Goal: Task Accomplishment & Management: Complete application form

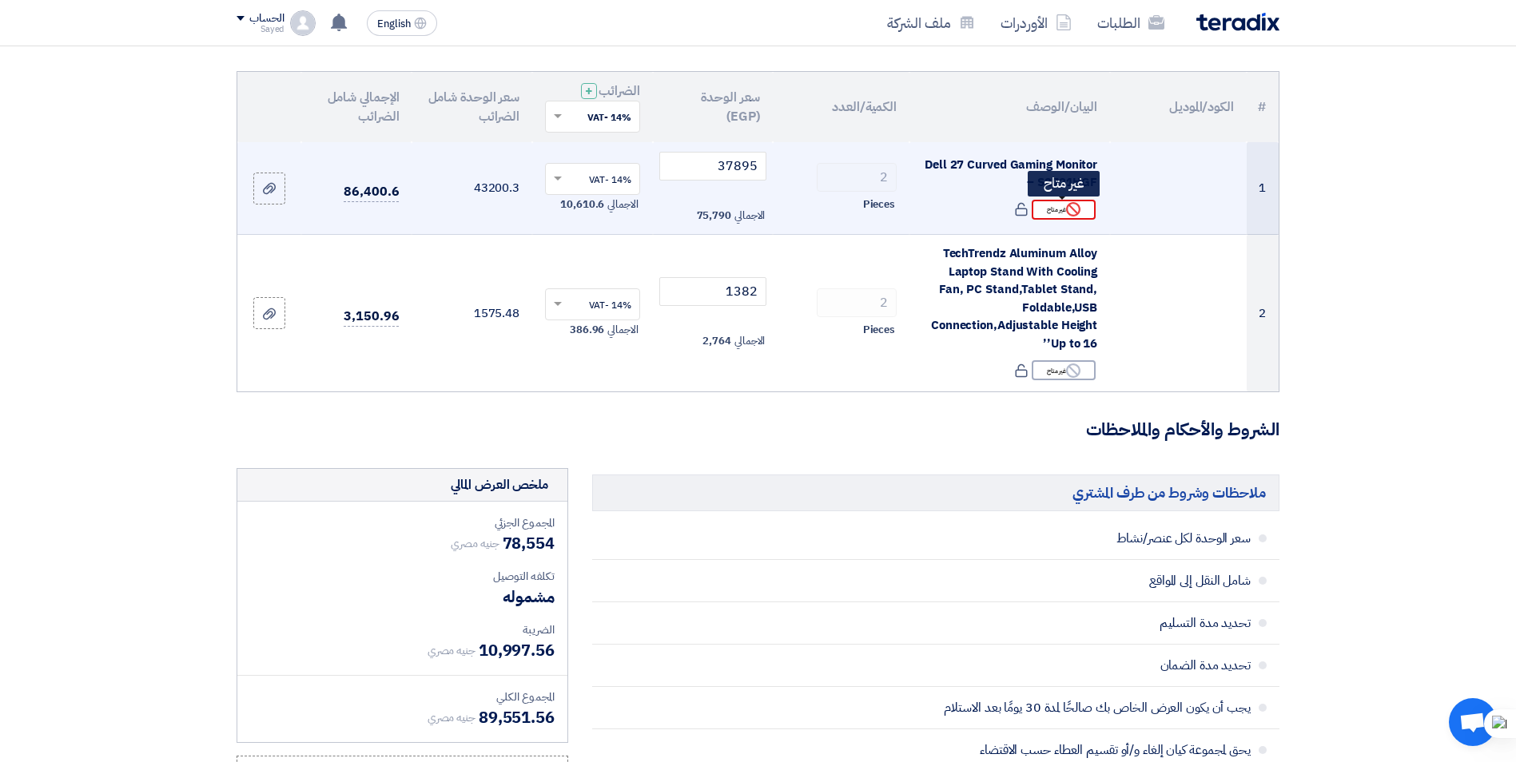
click at [1079, 218] on div "Reject غير متاح" at bounding box center [1064, 210] width 64 height 20
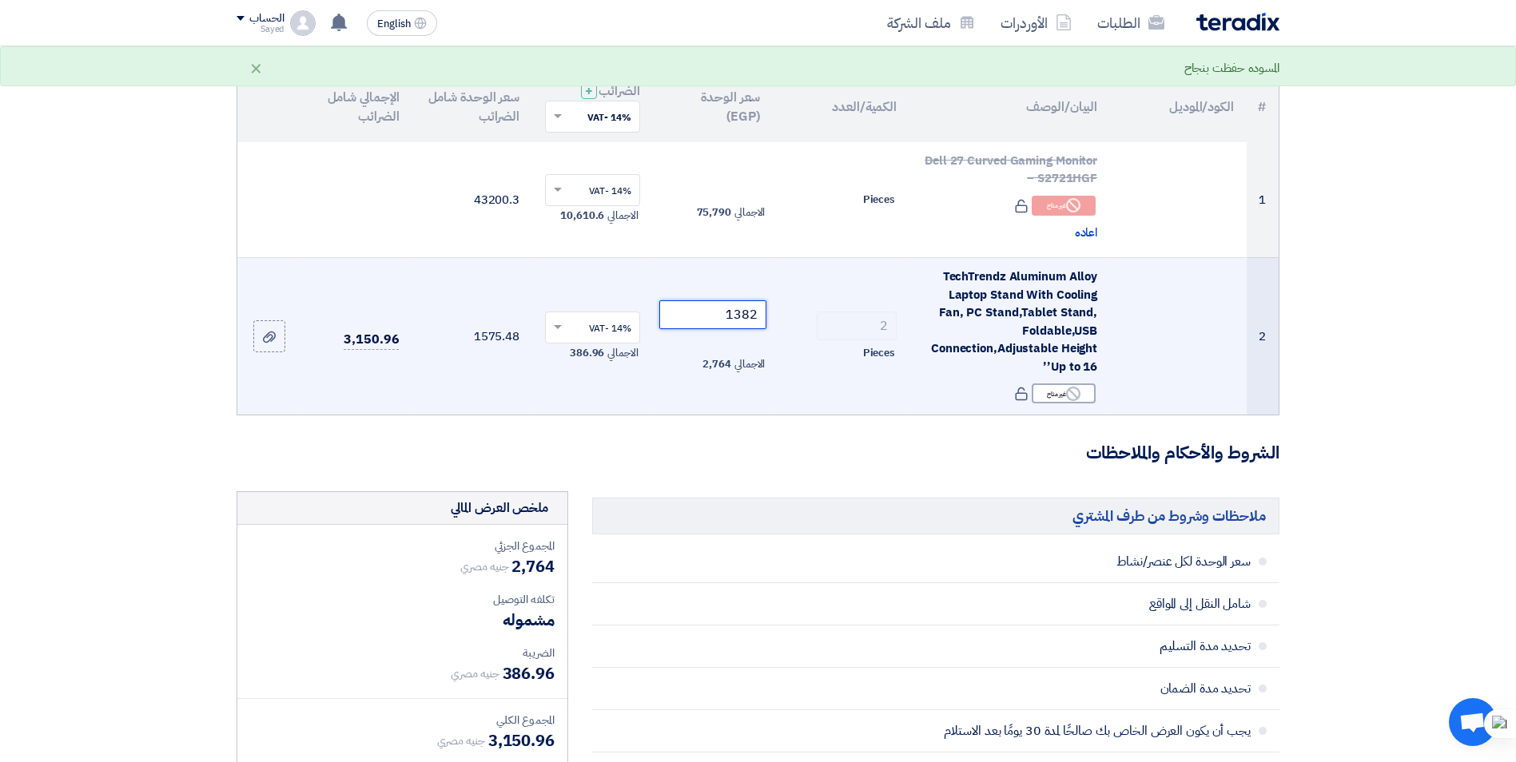
click at [738, 311] on input "1382" at bounding box center [713, 314] width 108 height 29
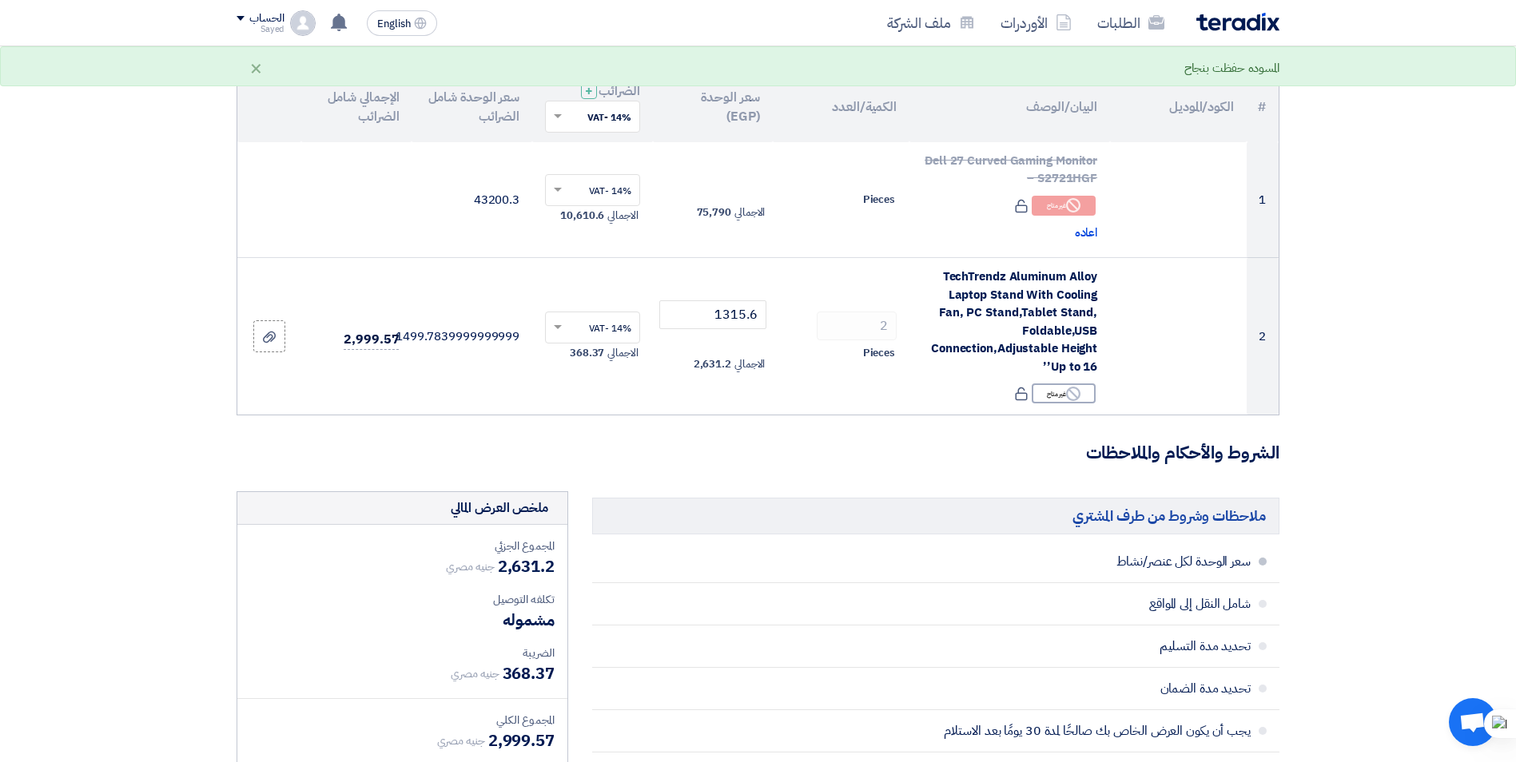
click at [798, 550] on li "سعر الوحدة لكل عنصر/نشاط" at bounding box center [935, 562] width 687 height 42
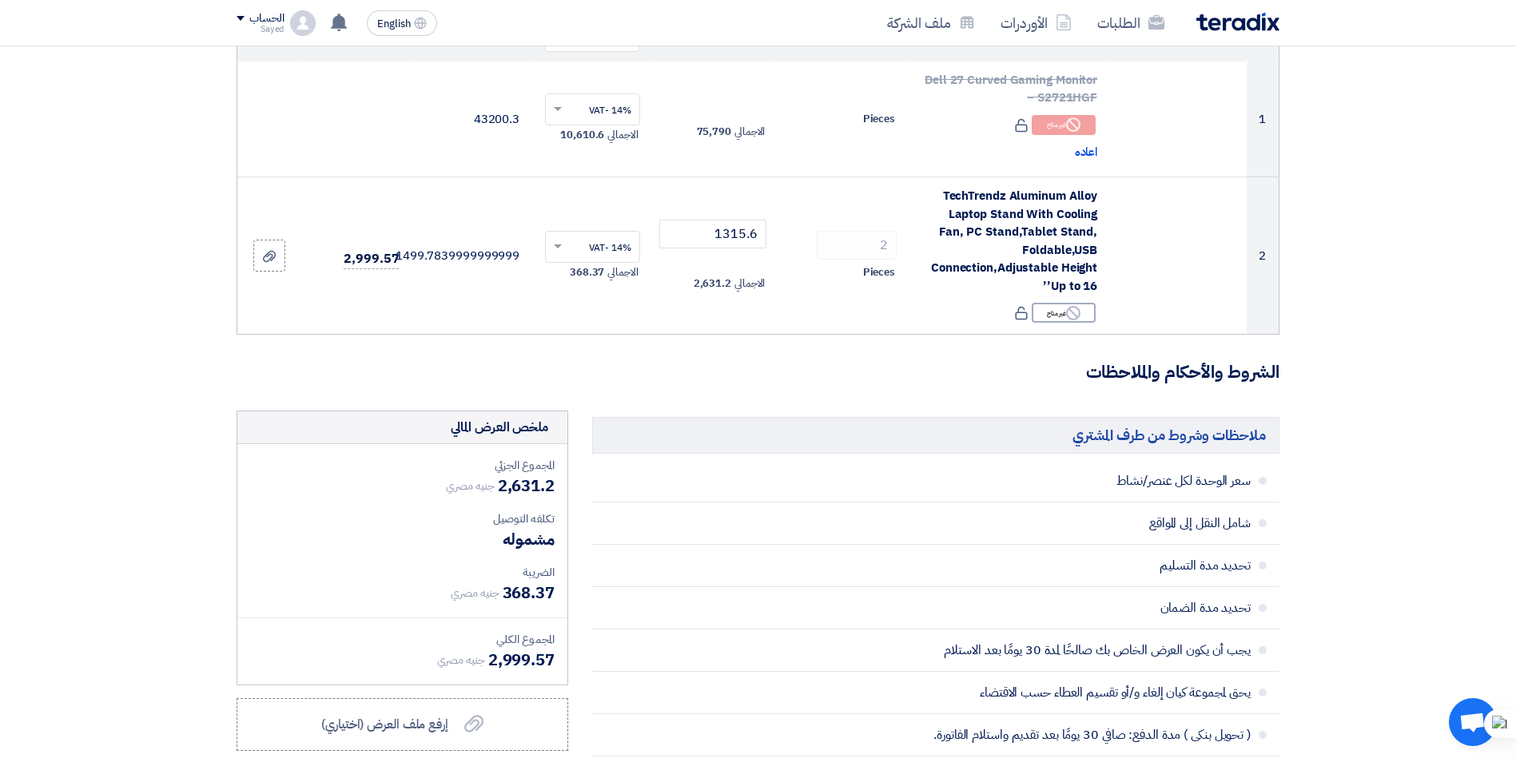
scroll to position [240, 0]
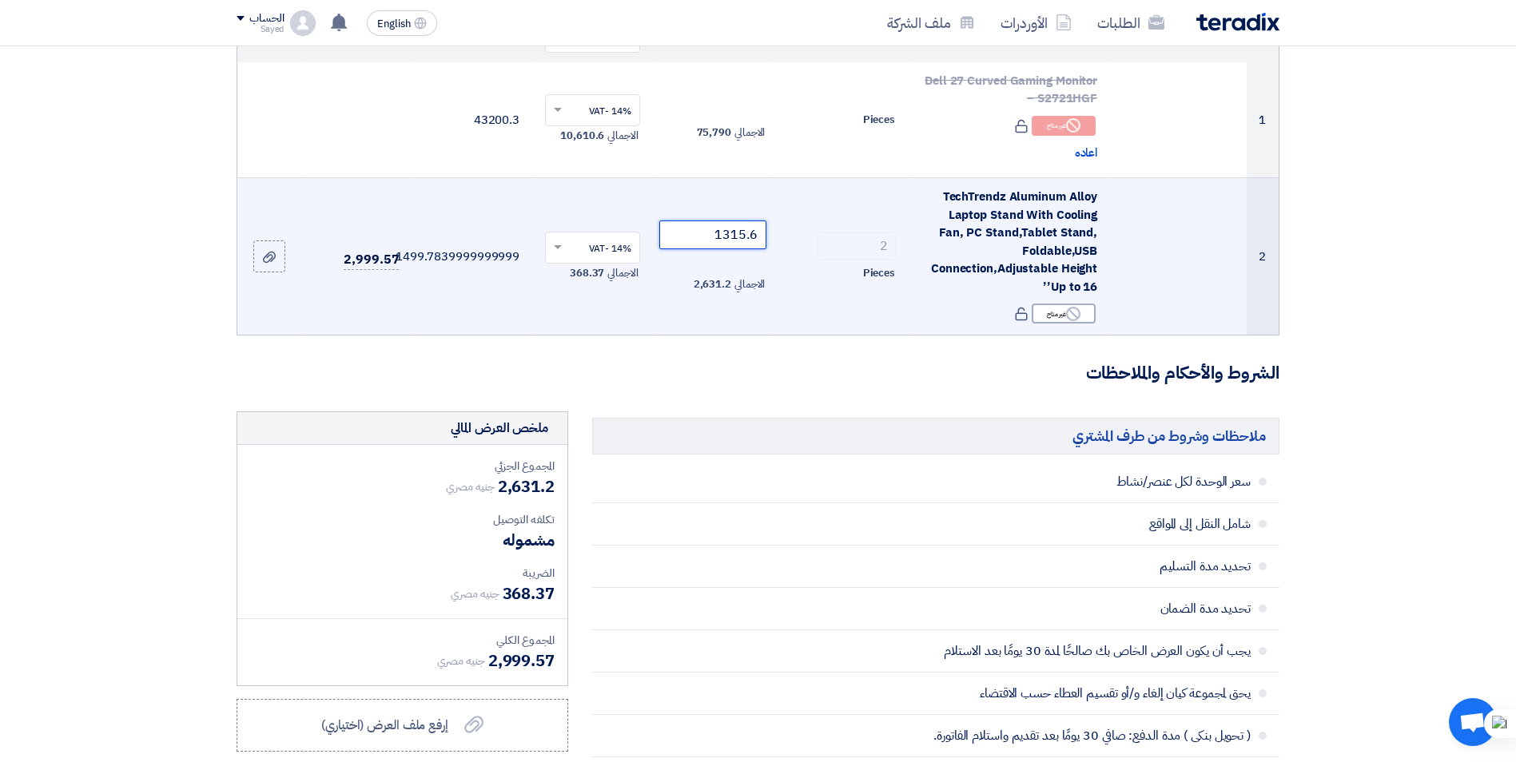
click at [752, 238] on input "1315.6" at bounding box center [713, 235] width 108 height 29
click at [755, 242] on input "1315.6" at bounding box center [713, 235] width 108 height 29
drag, startPoint x: 758, startPoint y: 235, endPoint x: 742, endPoint y: 231, distance: 16.5
click at [742, 231] on input "1315.6" at bounding box center [713, 235] width 108 height 29
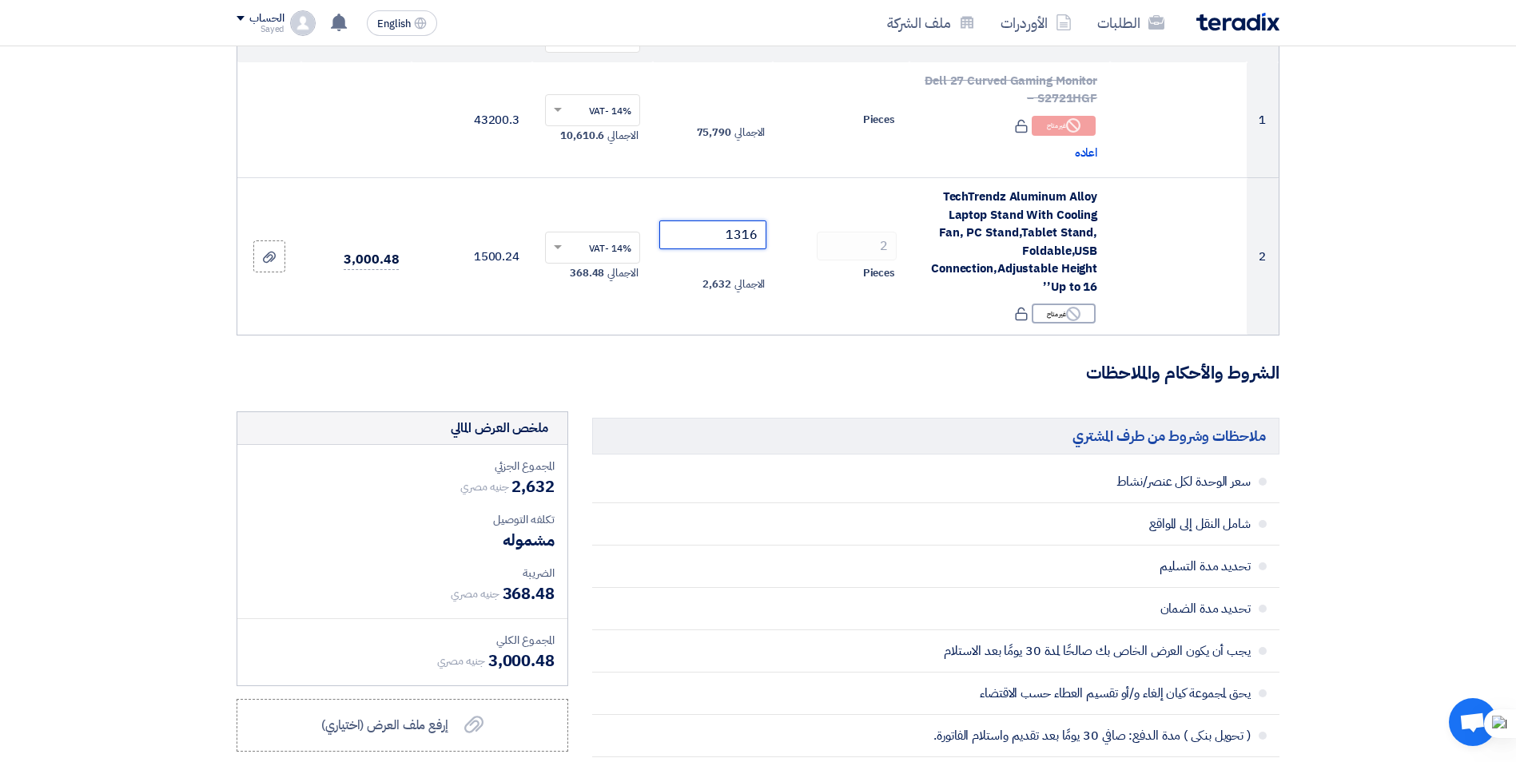
type input "1316"
click at [779, 358] on form "تفاصيل الطلب # الكود/الموديل البيان/الوصف الكمية/العدد سعر الوحدة (EGP) الضرائب…" at bounding box center [758, 631] width 1043 height 1381
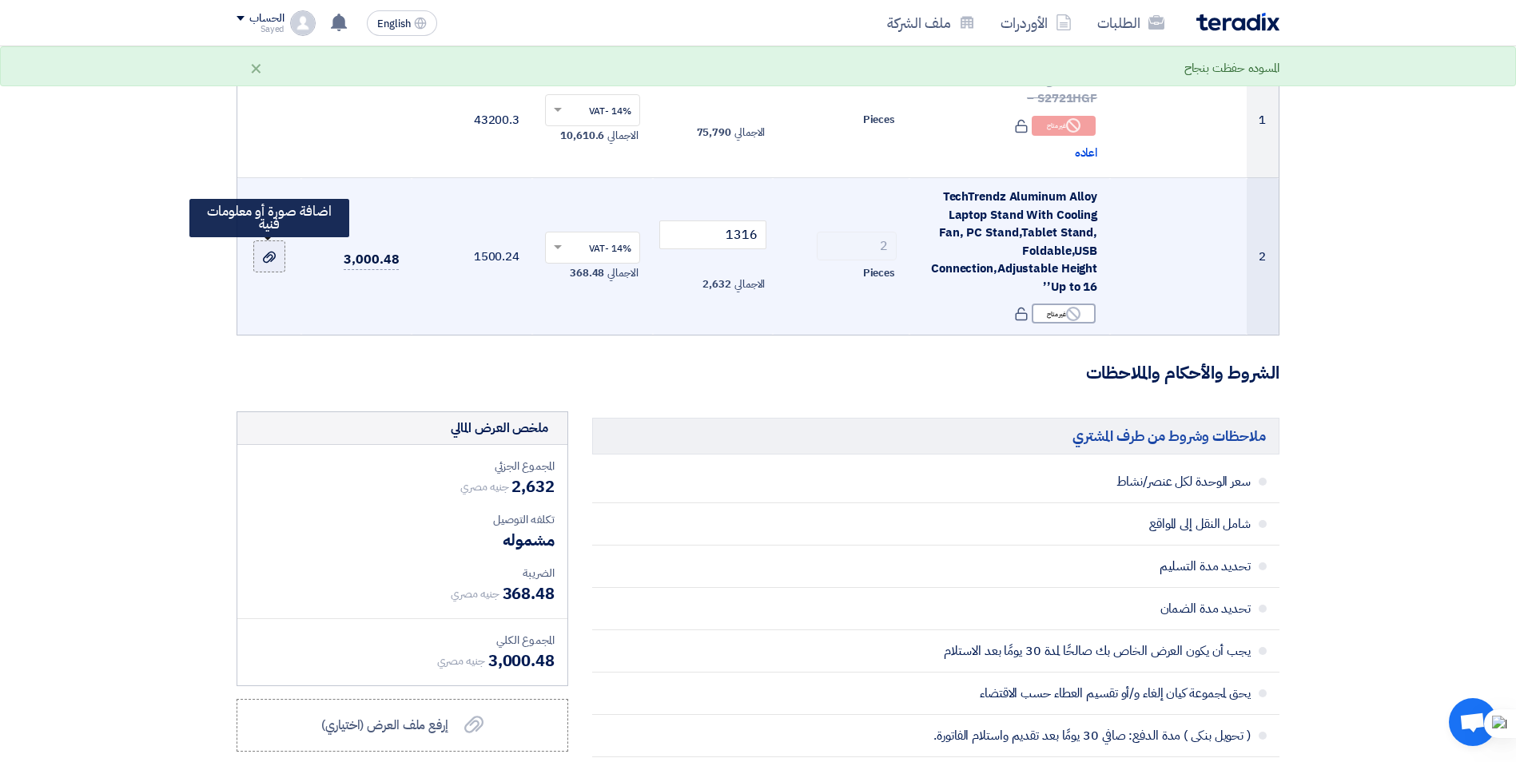
click at [279, 263] on label at bounding box center [269, 257] width 32 height 32
click at [0, 0] on input "file" at bounding box center [0, 0] width 0 height 0
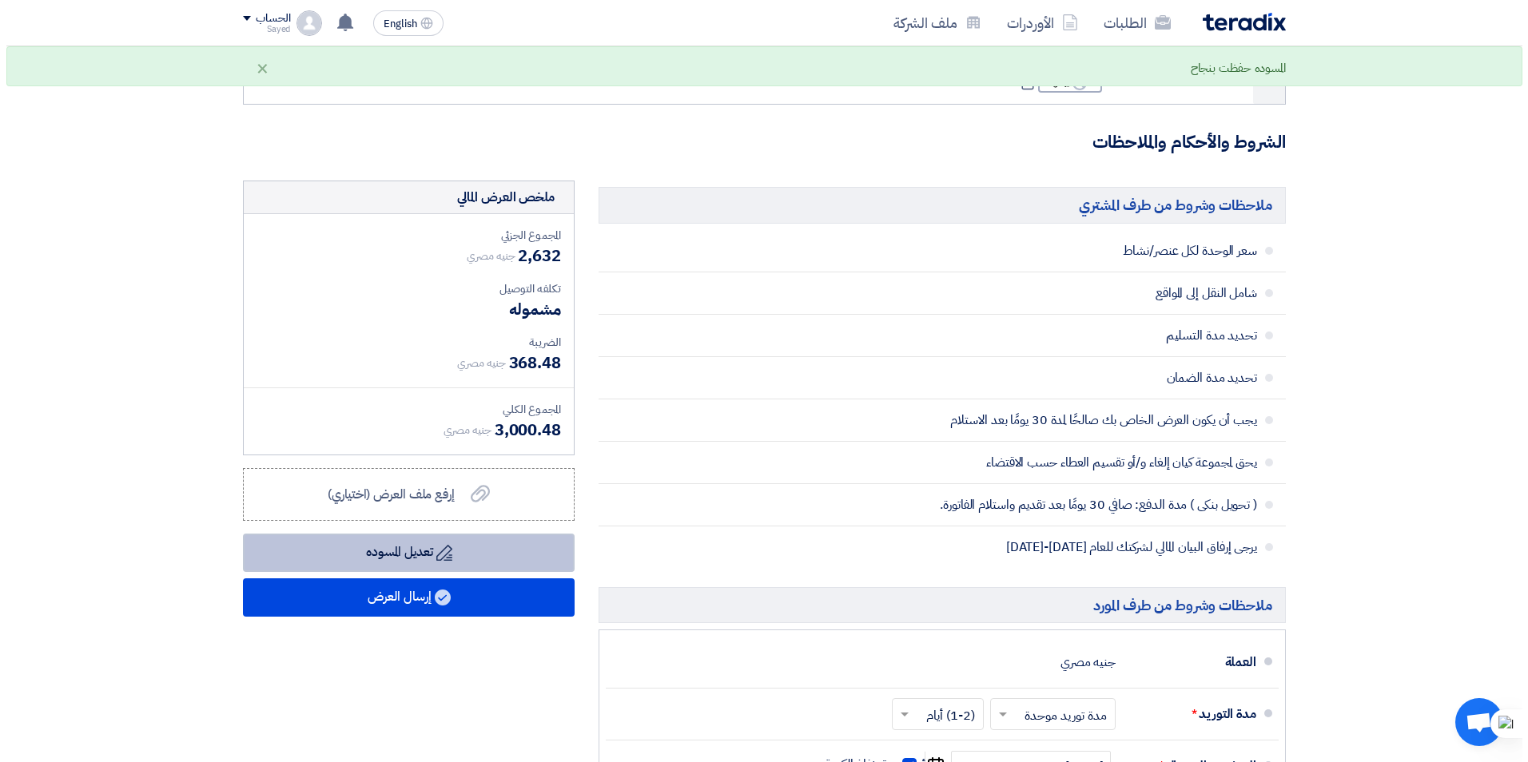
scroll to position [479, 0]
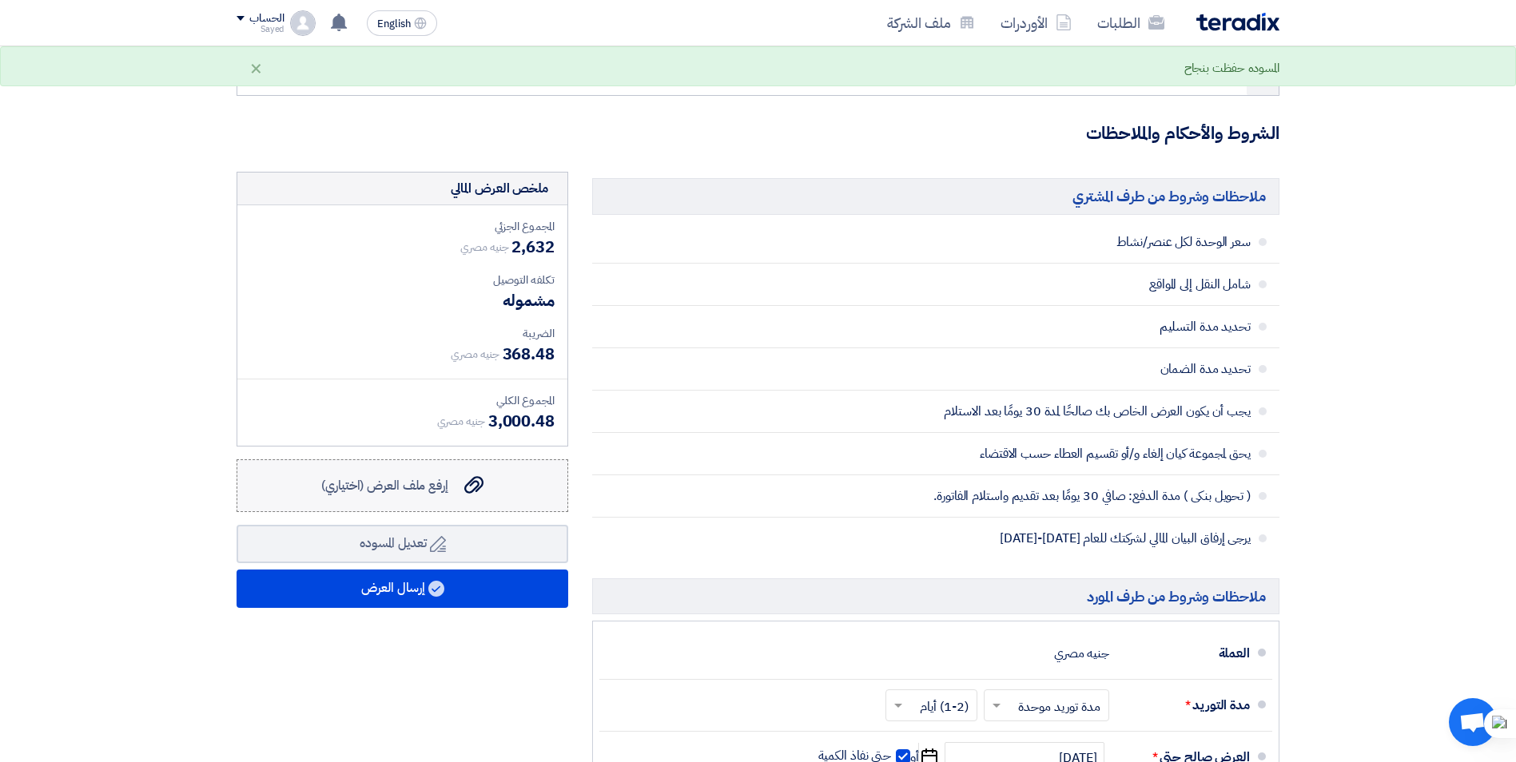
click at [416, 490] on span "إرفع ملف العرض (اختياري)" at bounding box center [384, 485] width 127 height 19
click at [0, 0] on input "إرفع ملف العرض (اختياري) إرفع ملف العرض (اختياري)" at bounding box center [0, 0] width 0 height 0
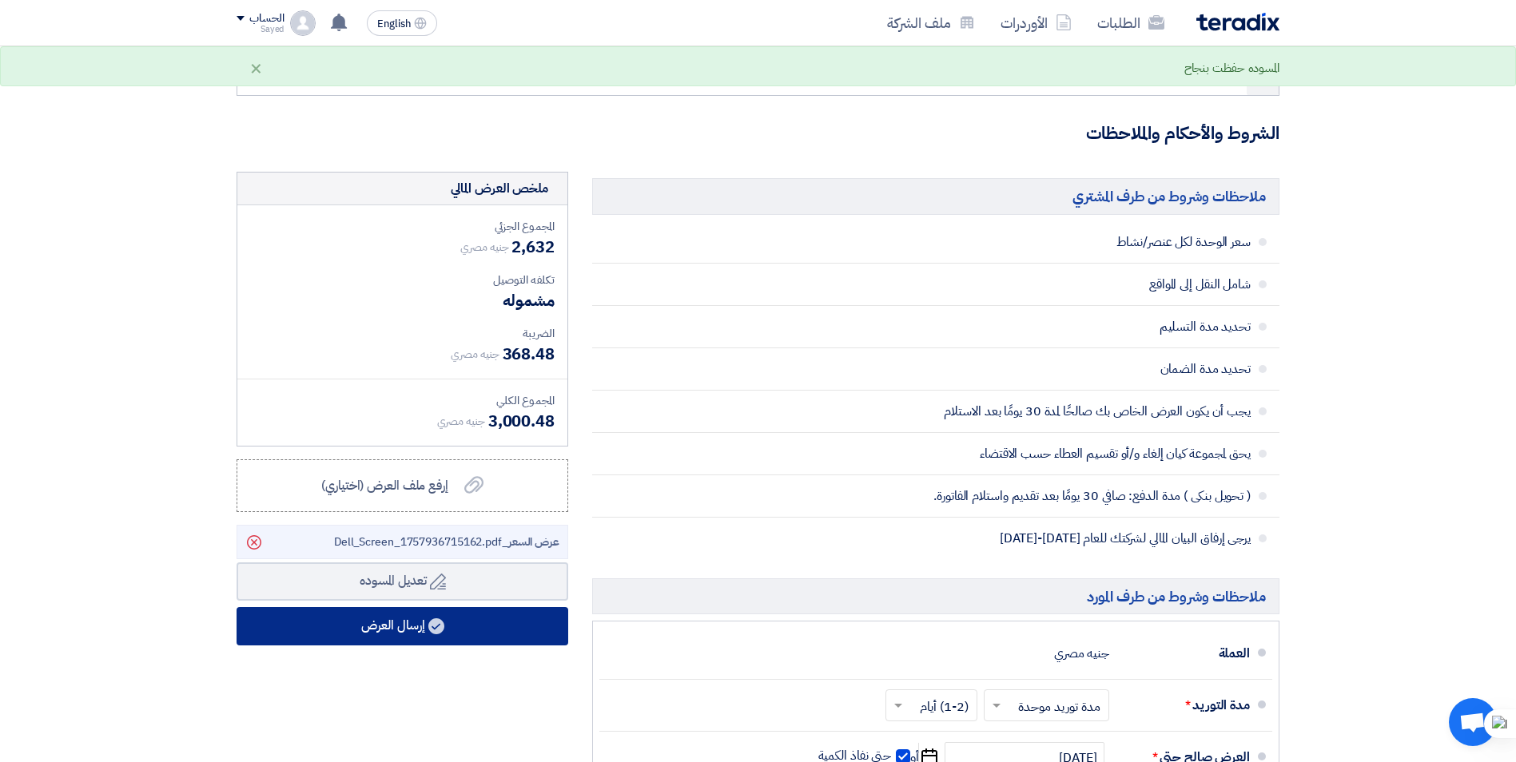
click at [460, 619] on button "إرسال العرض" at bounding box center [403, 626] width 332 height 38
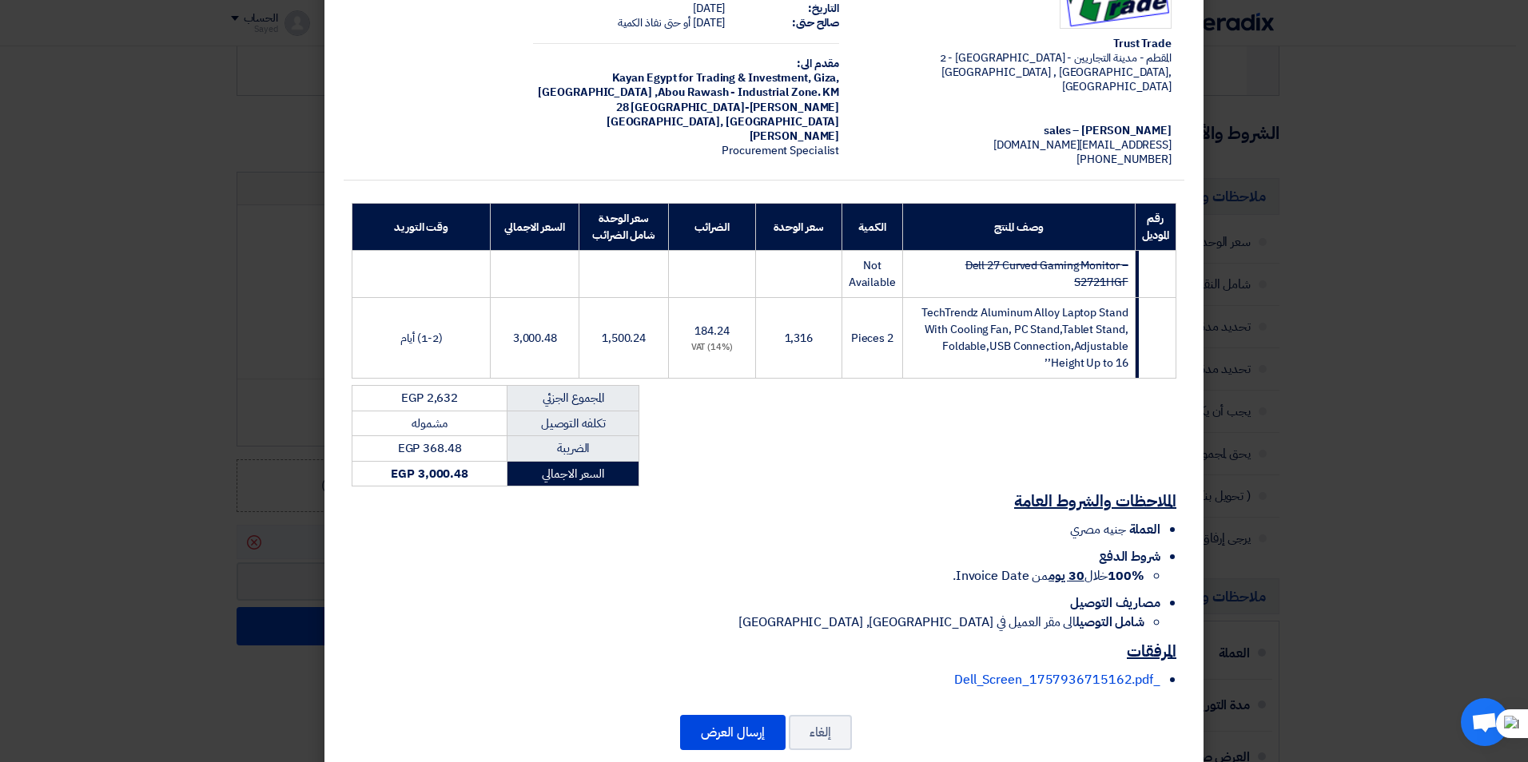
scroll to position [97, 0]
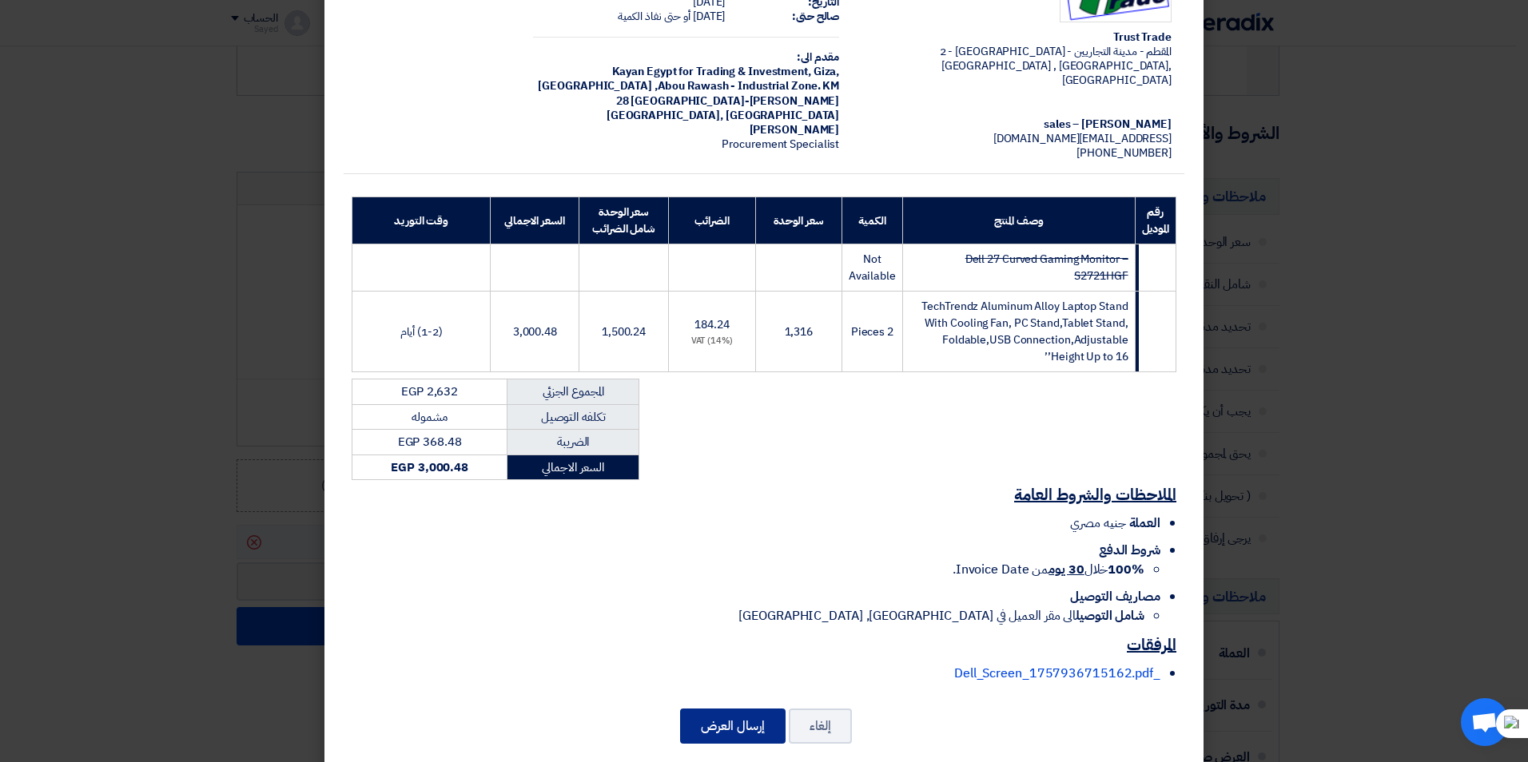
click at [705, 710] on button "إرسال العرض" at bounding box center [732, 726] width 105 height 35
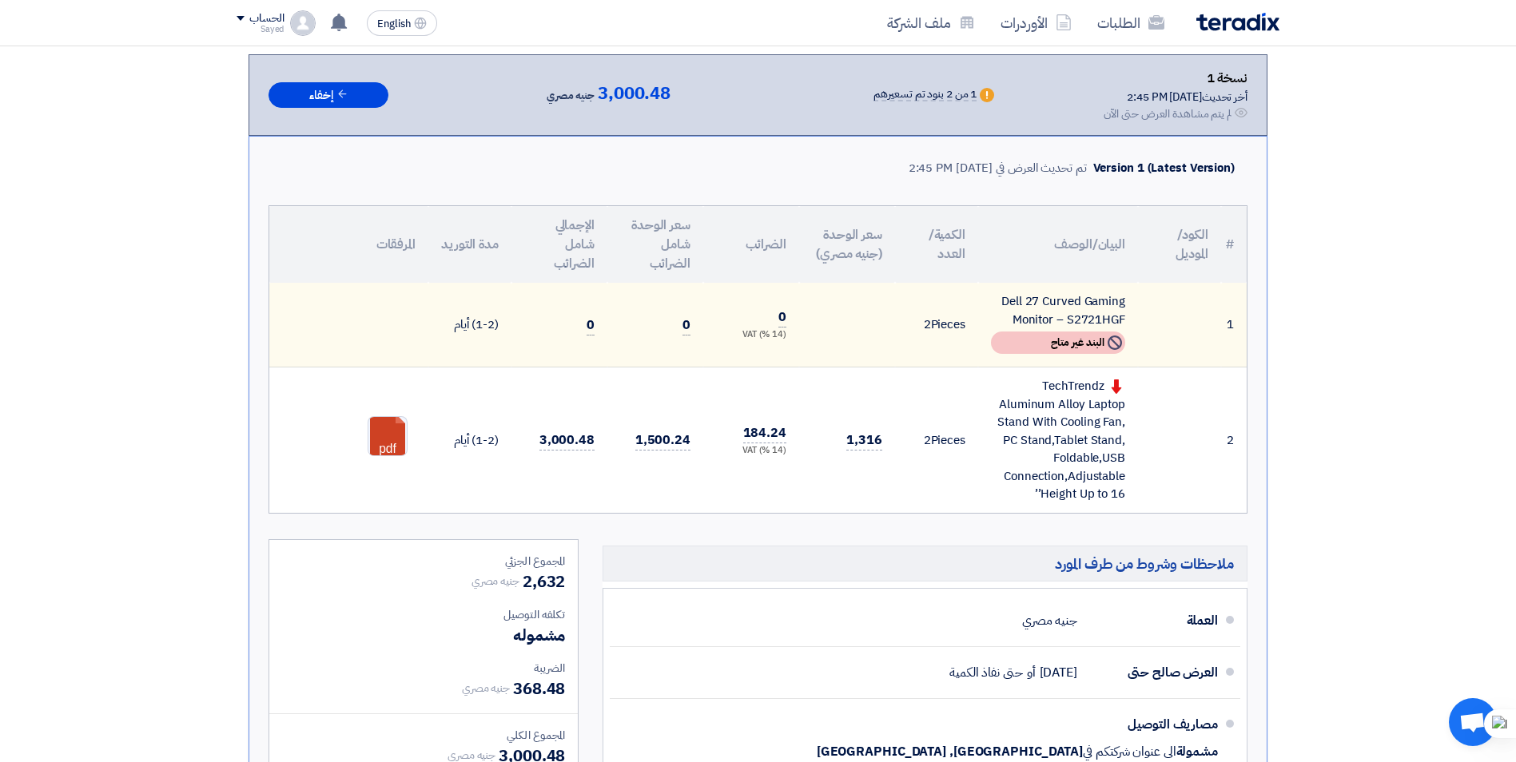
scroll to position [639, 0]
